Goal: Information Seeking & Learning: Learn about a topic

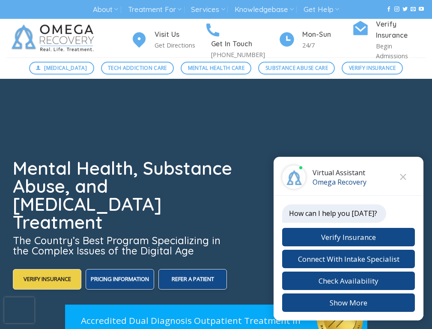
click at [50, 68] on span "[MEDICAL_DATA]" at bounding box center [65, 68] width 43 height 8
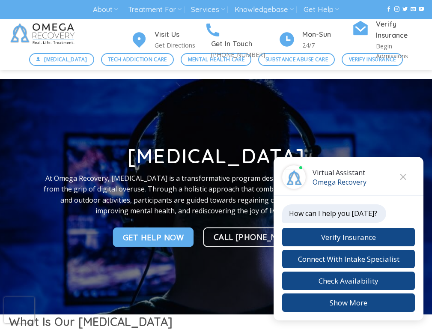
scroll to position [2556, 0]
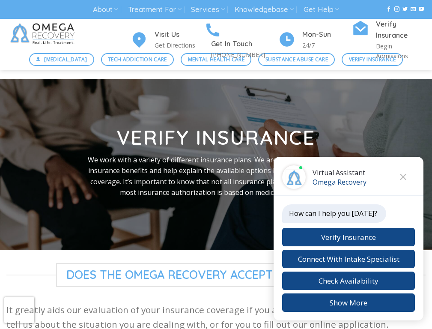
scroll to position [1254, 0]
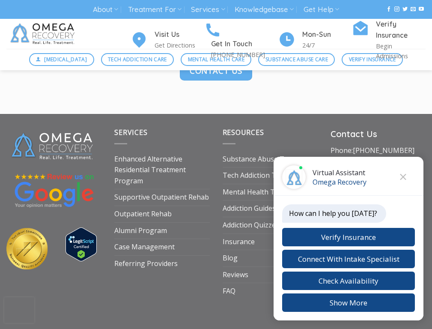
click at [229, 283] on link "FAQ" at bounding box center [229, 291] width 13 height 16
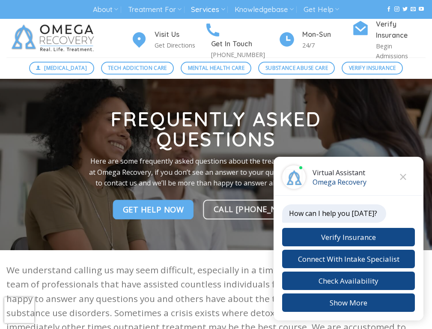
scroll to position [287, 0]
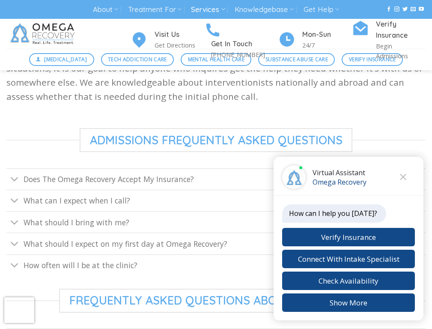
click at [216, 168] on link "Does The Omega Recovery Accept My Insurance?" at bounding box center [215, 178] width 419 height 21
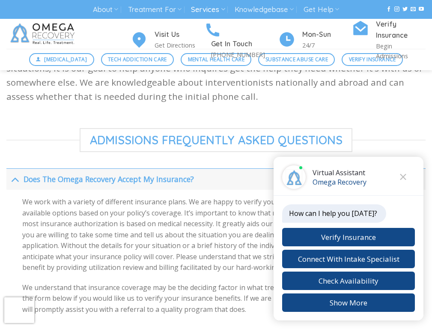
click at [208, 9] on link "Services" at bounding box center [208, 10] width 34 height 16
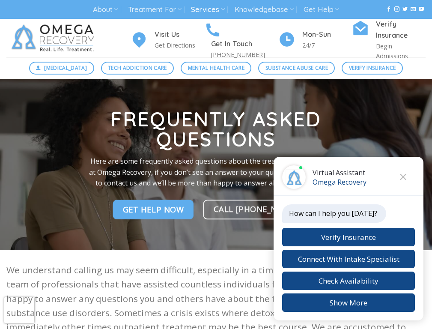
scroll to position [1173, 0]
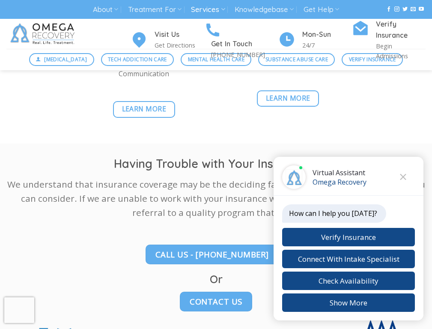
click at [216, 295] on span "Contact Us" at bounding box center [216, 301] width 53 height 12
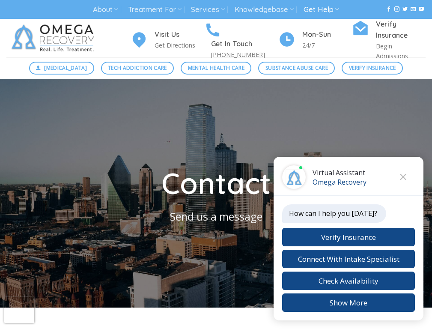
scroll to position [1234, 0]
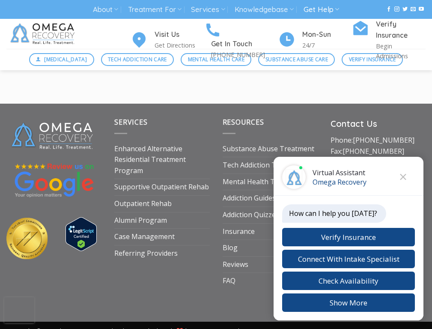
click at [141, 196] on link "Outpatient Rehab" at bounding box center [142, 204] width 57 height 16
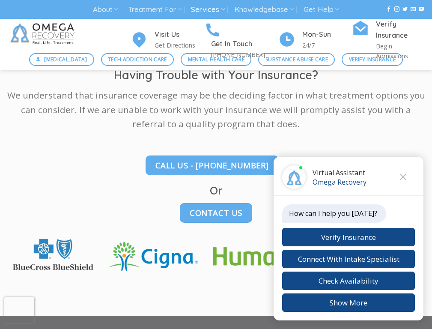
scroll to position [1408, 0]
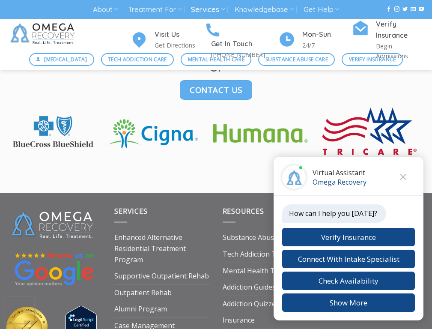
click at [162, 229] on link "Enhanced Alternative Residential Treatment Program" at bounding box center [161, 248] width 95 height 38
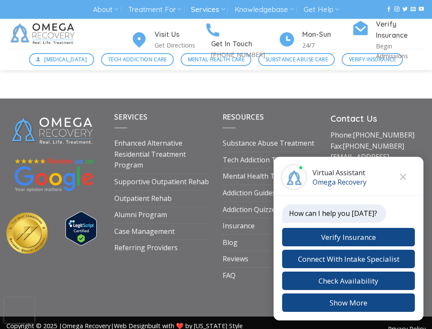
scroll to position [2323, 0]
